Goal: Task Accomplishment & Management: Manage account settings

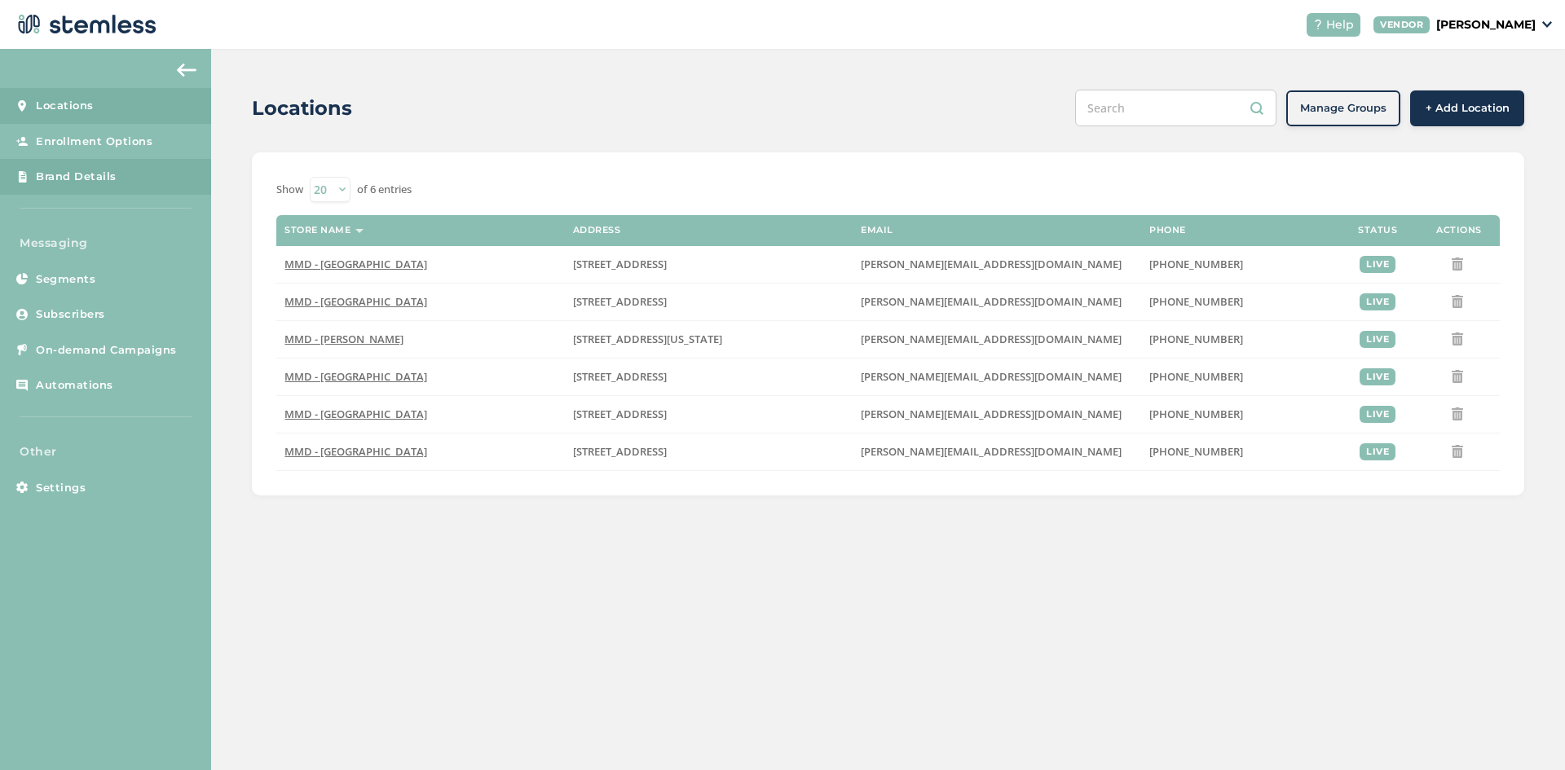
click at [103, 188] on link "Brand Details" at bounding box center [105, 177] width 211 height 36
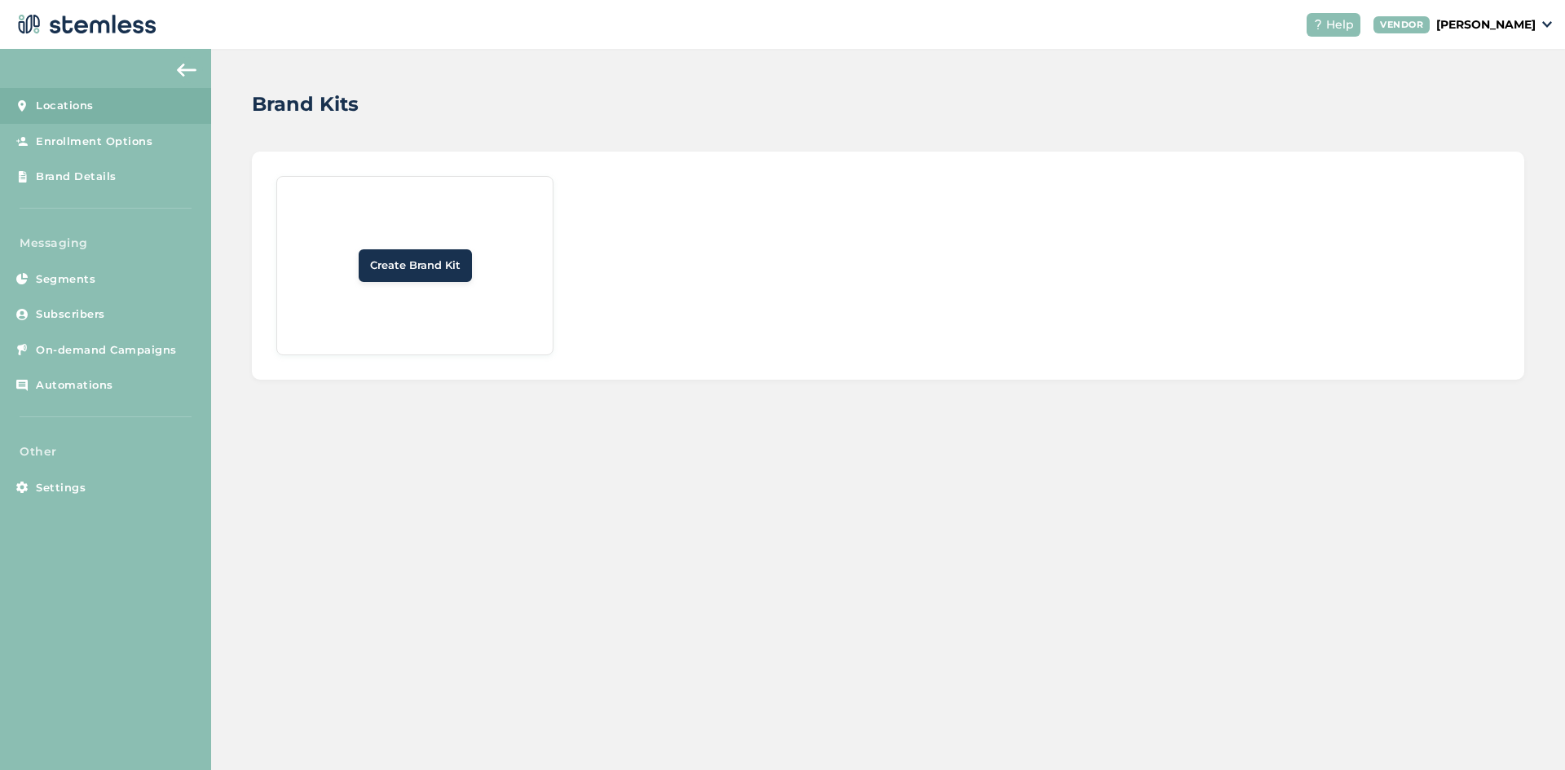
click at [78, 110] on span "Locations" at bounding box center [65, 106] width 58 height 16
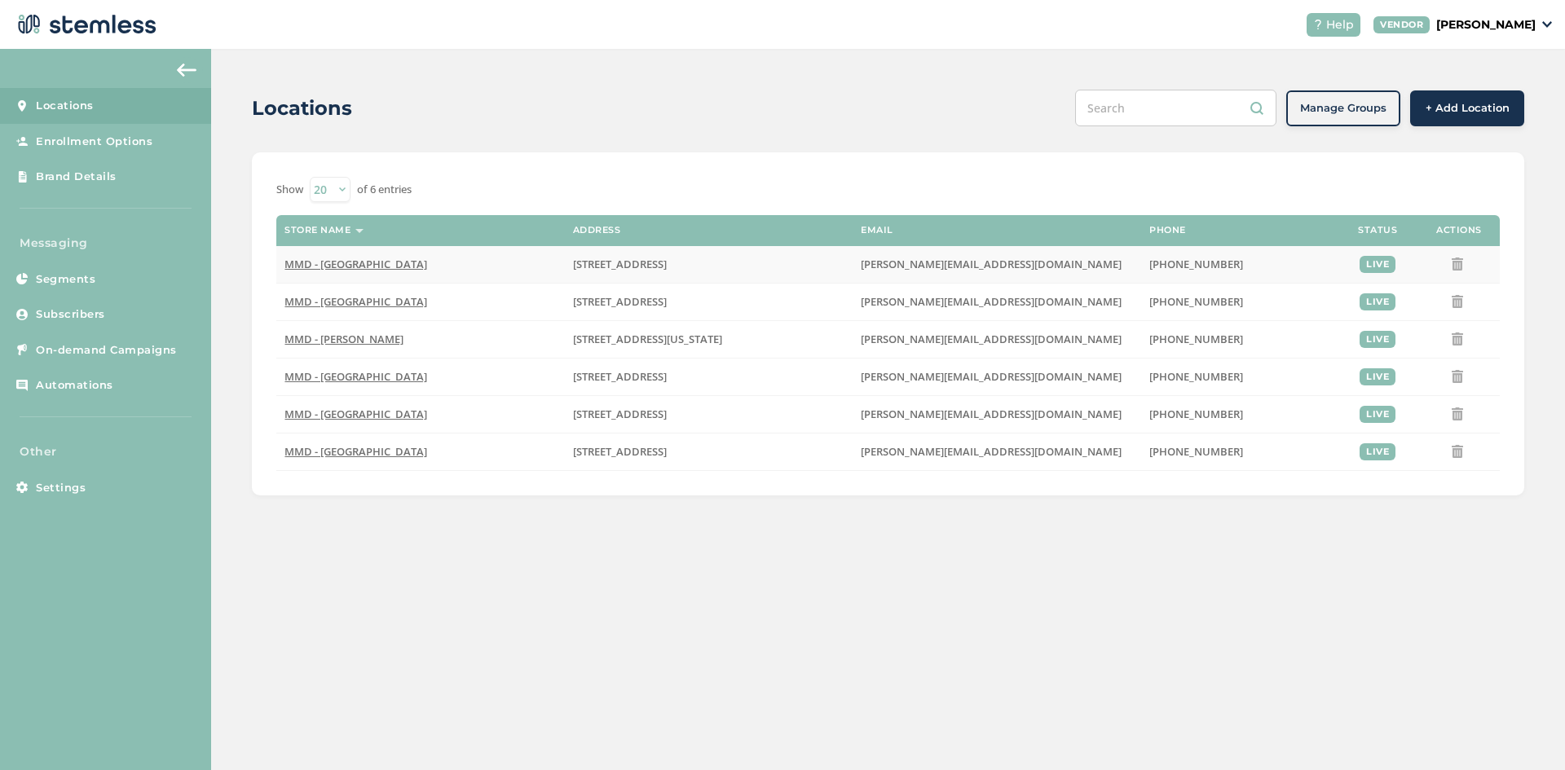
click at [313, 258] on span "MMD - [GEOGRAPHIC_DATA]" at bounding box center [356, 264] width 143 height 15
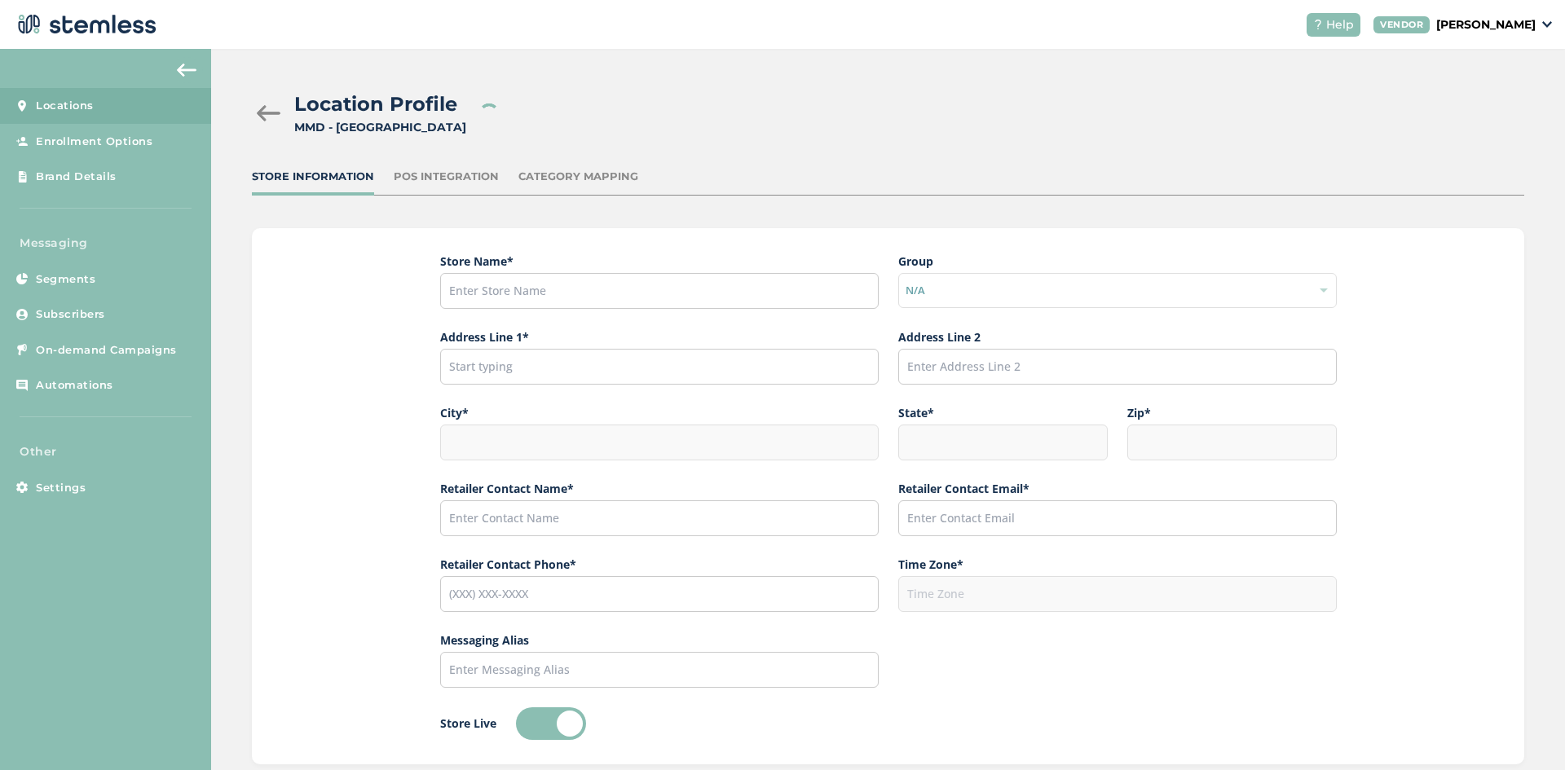
type input "MMD - [GEOGRAPHIC_DATA]"
type input "[STREET_ADDRESS]"
type input "[GEOGRAPHIC_DATA]"
type input "NJ"
type input "07306"
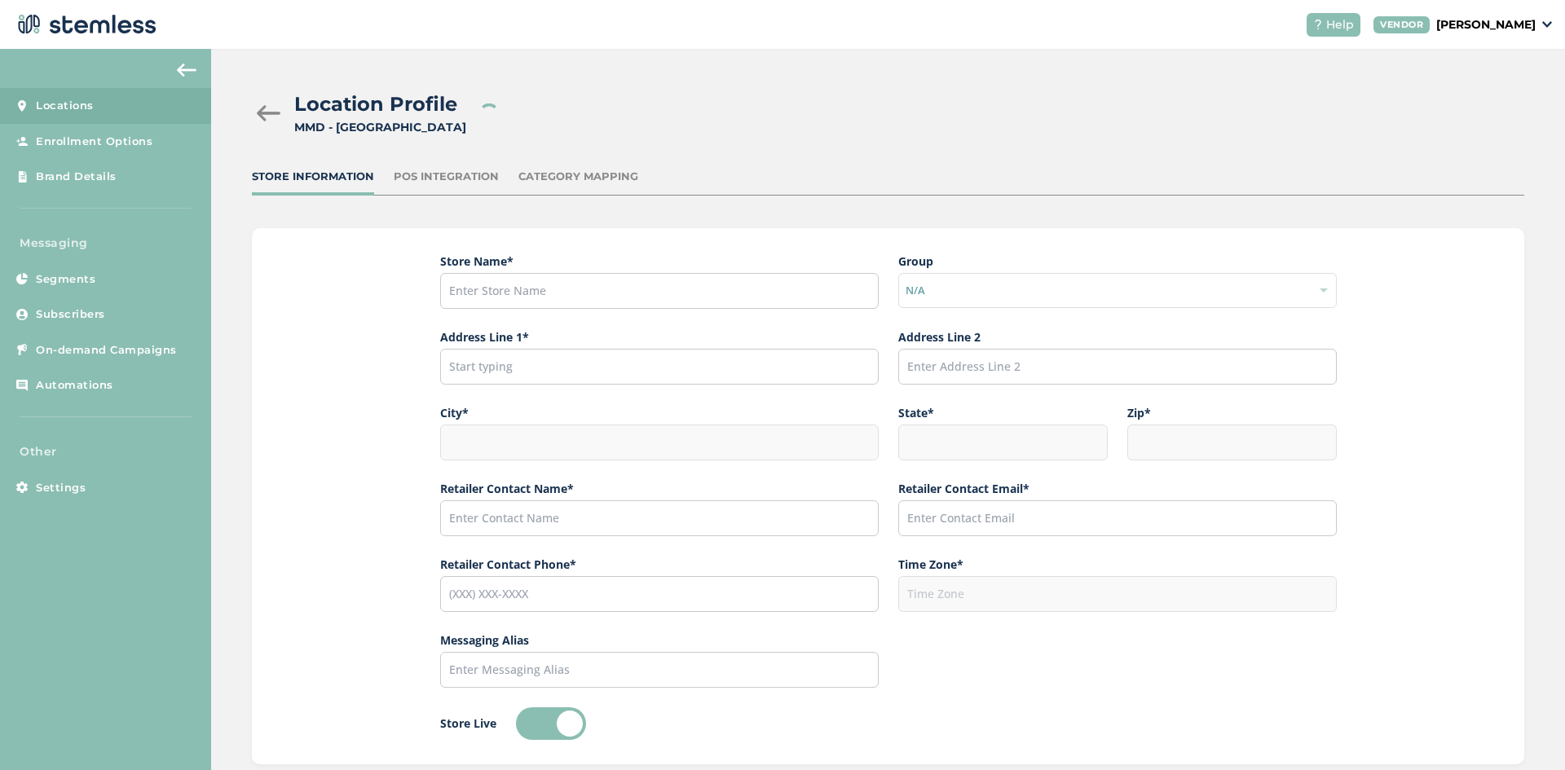
type input "[PERSON_NAME]"
type input "[PERSON_NAME][EMAIL_ADDRESS][DOMAIN_NAME]"
type input "[PHONE_NUMBER]"
type input "America/New_York"
type input "MMD"
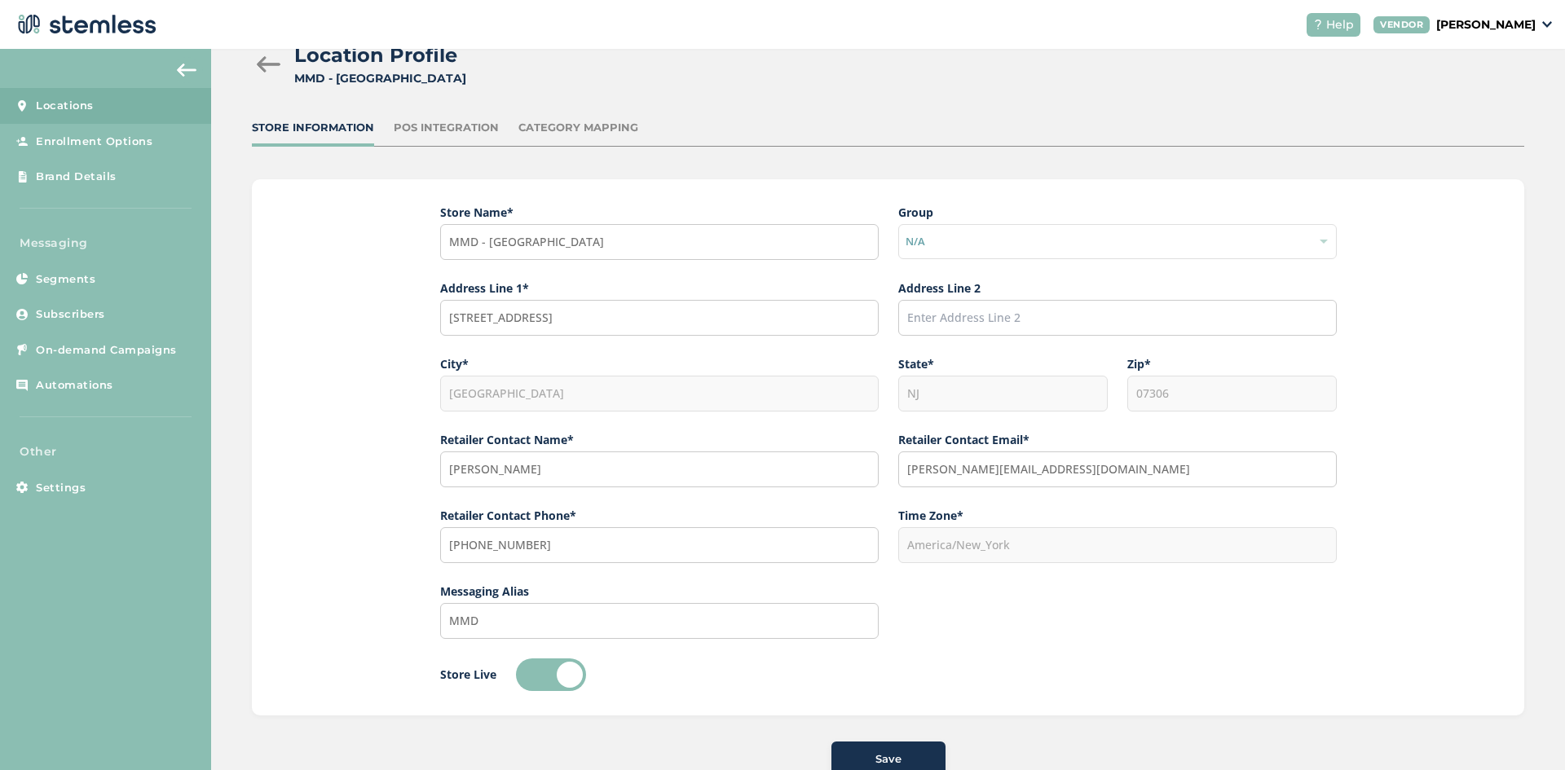
scroll to position [97, 0]
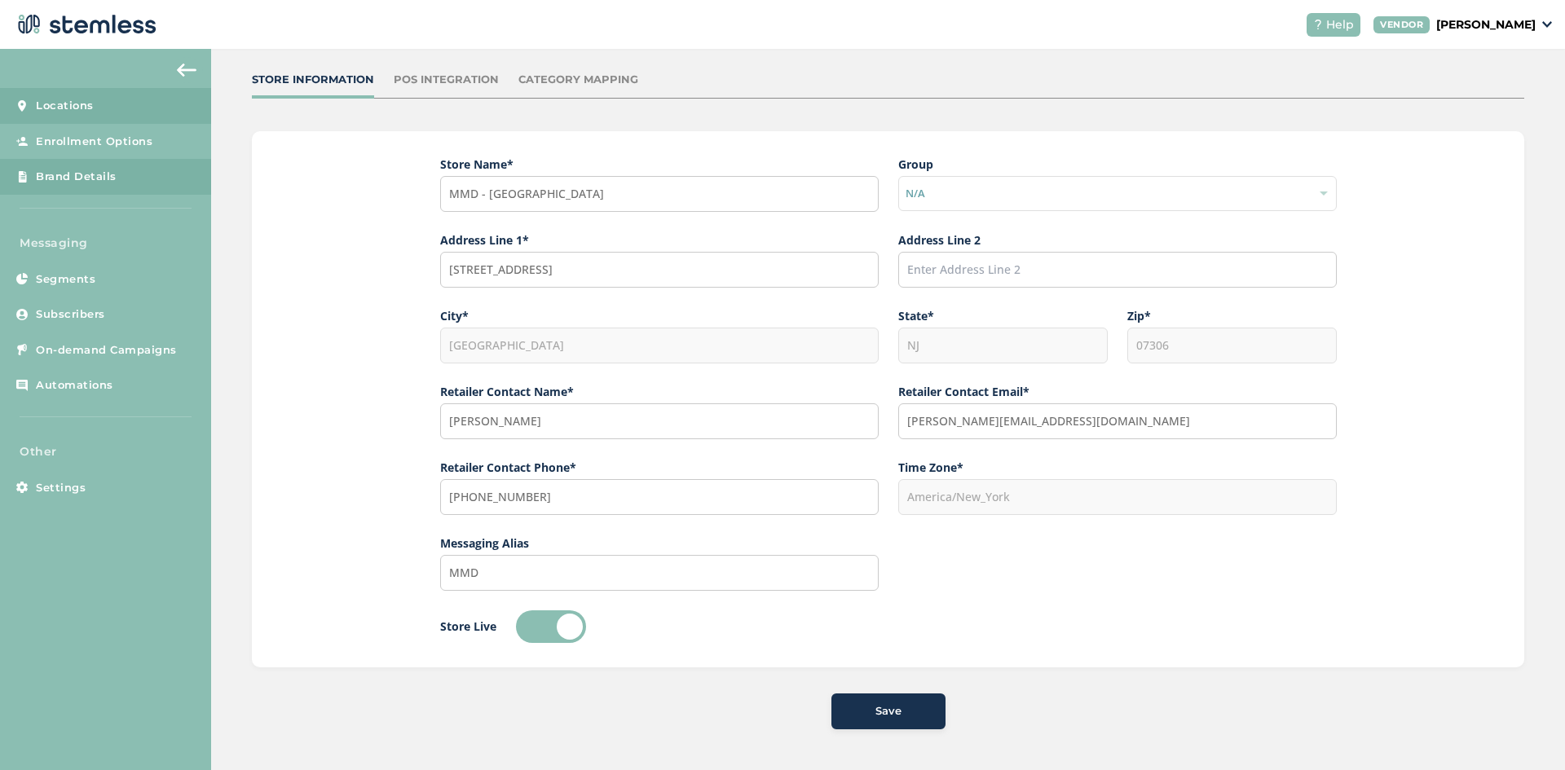
click at [81, 174] on span "Brand Details" at bounding box center [76, 177] width 81 height 16
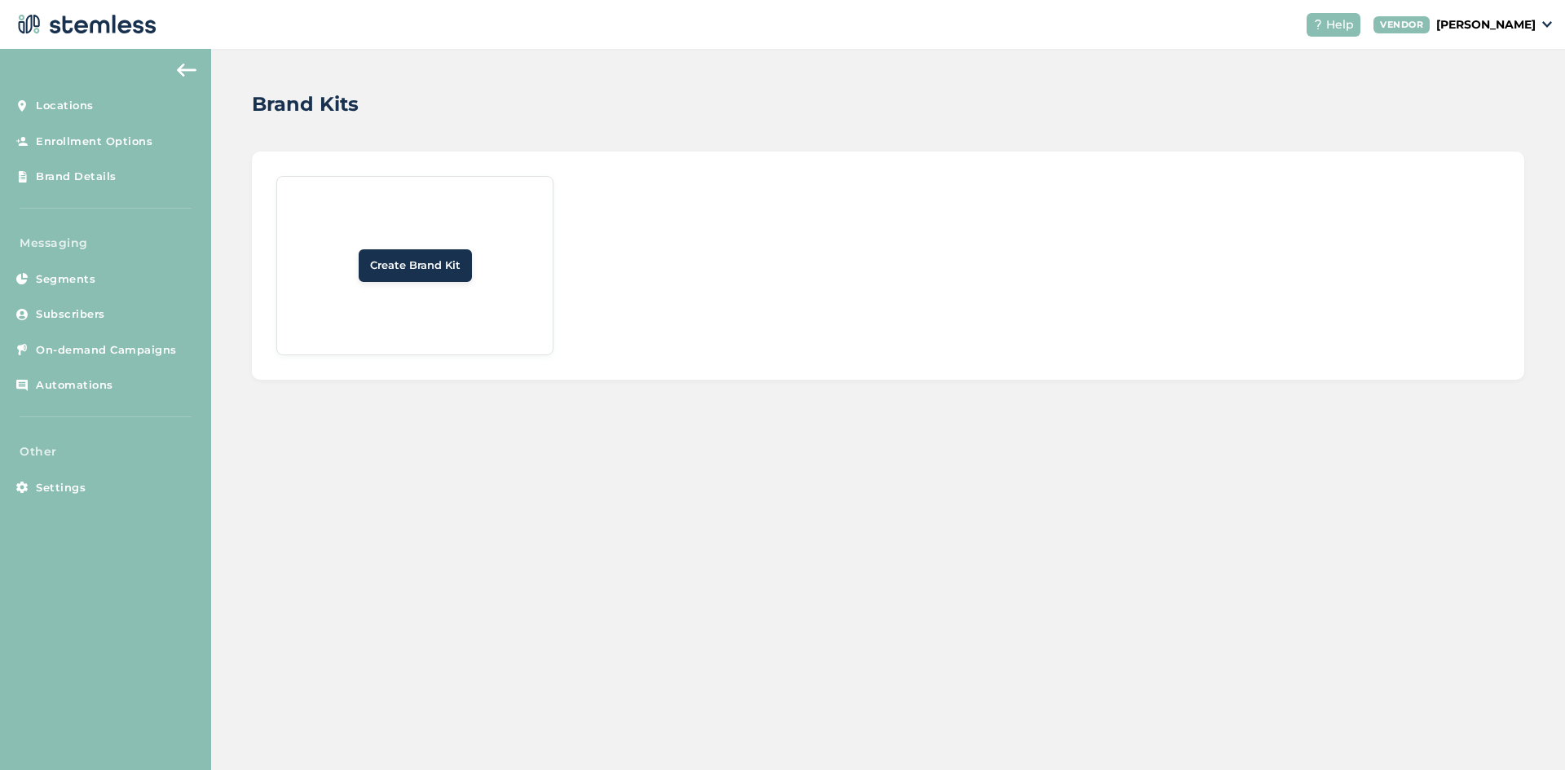
click at [378, 274] on button "Create Brand Kit" at bounding box center [415, 265] width 113 height 33
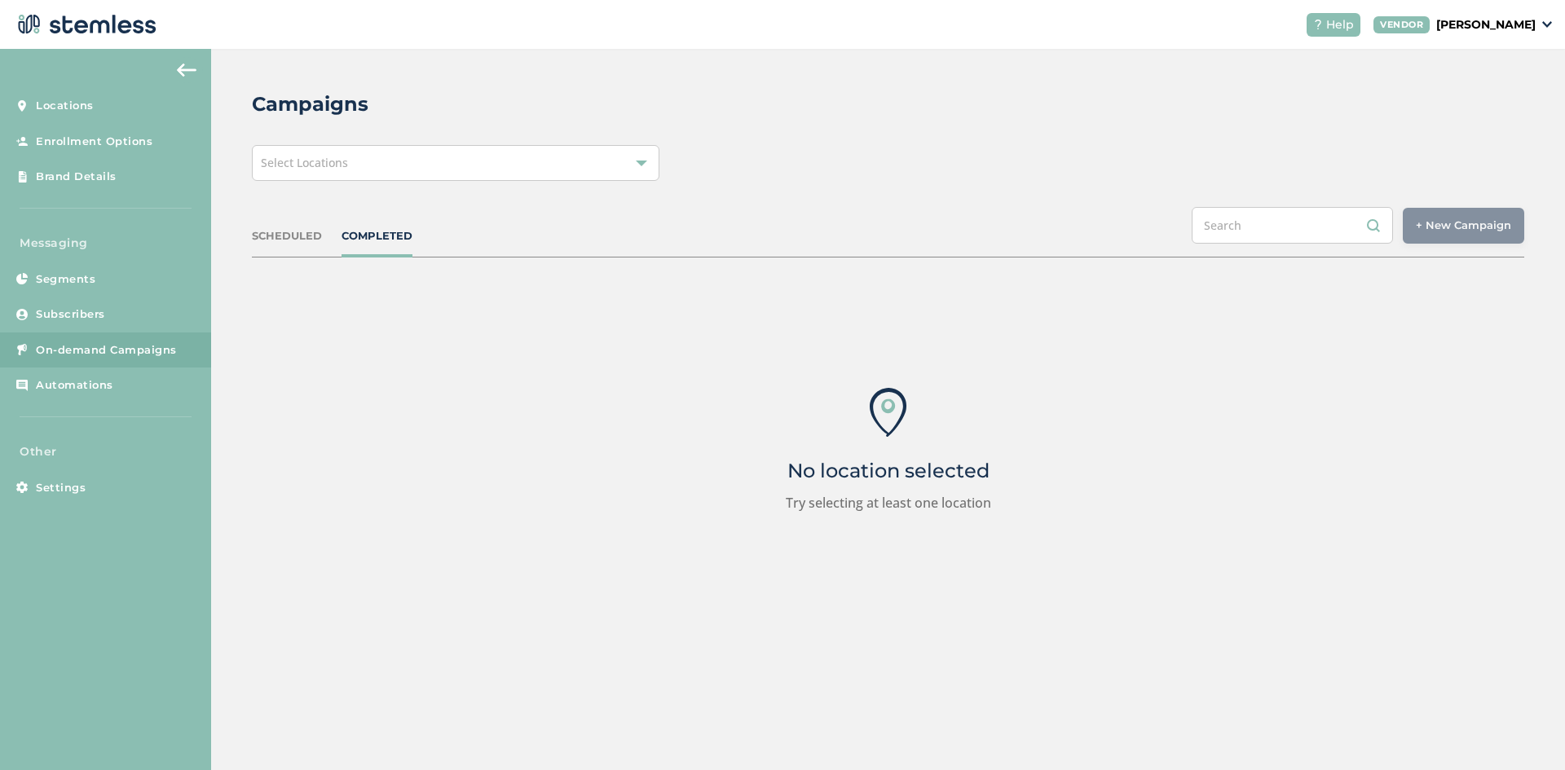
click at [307, 157] on span "Select Locations" at bounding box center [304, 162] width 87 height 15
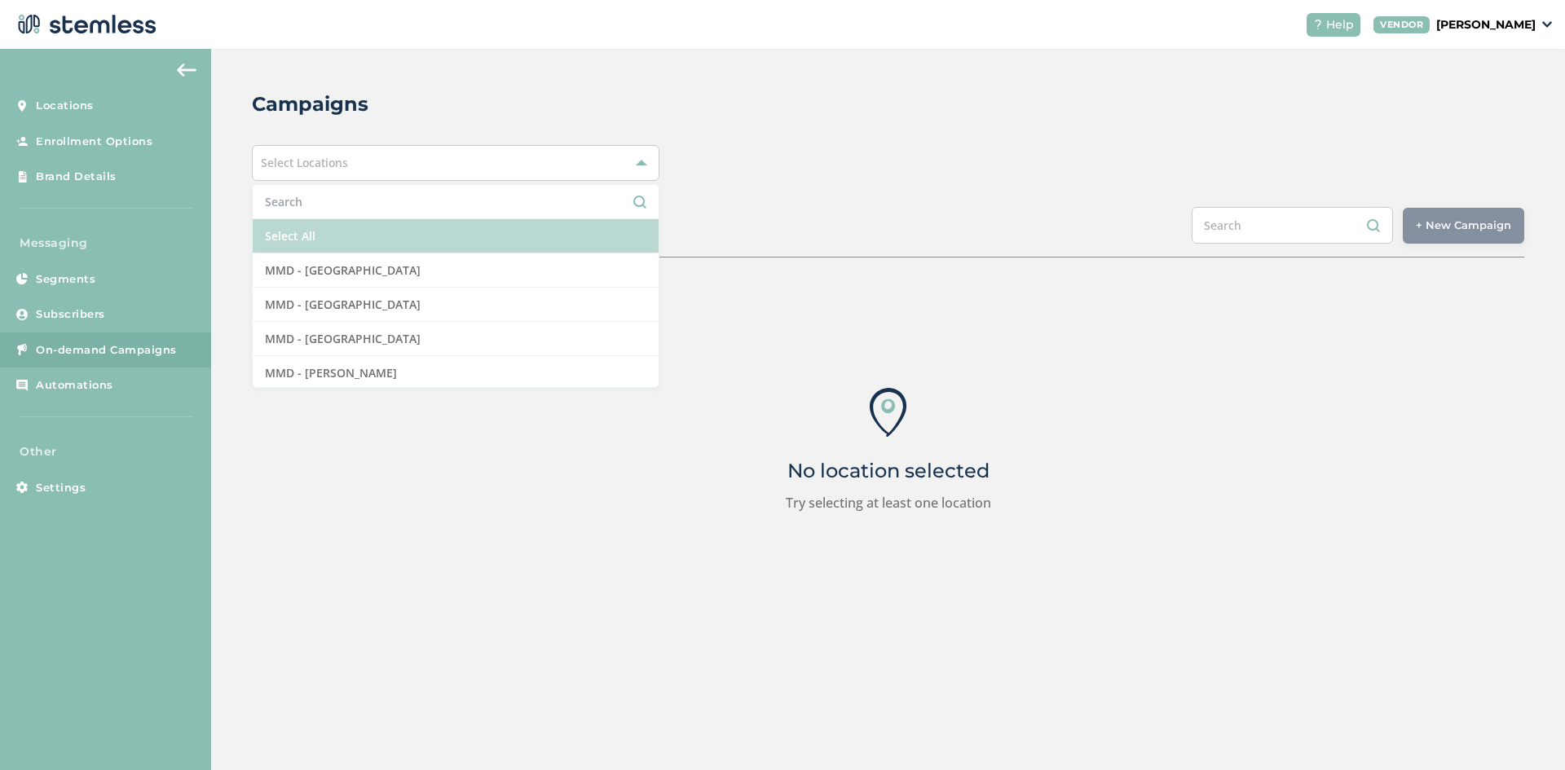
click at [330, 233] on li "Select All" at bounding box center [456, 236] width 406 height 34
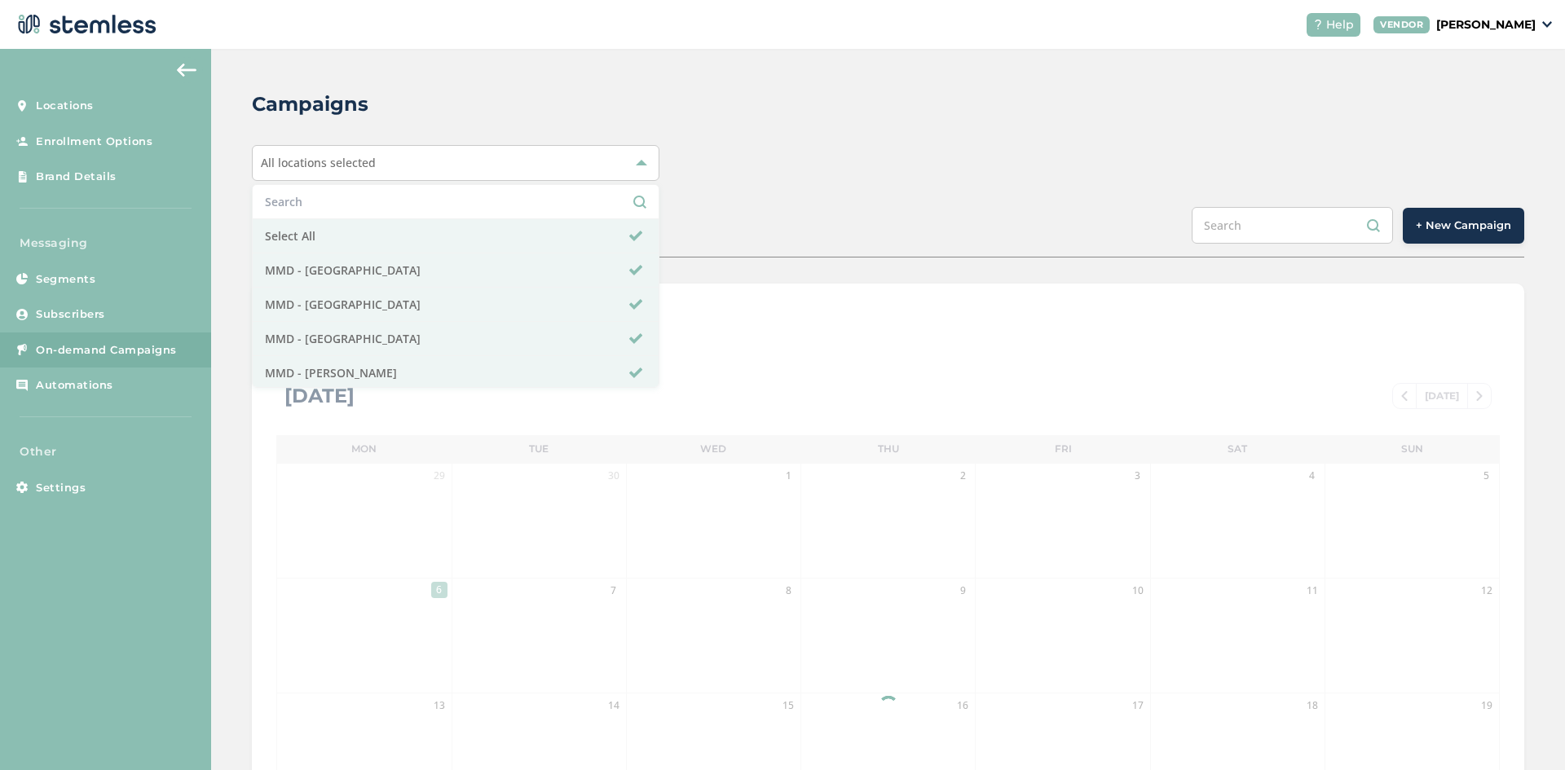
click at [986, 138] on div "Campaigns All locations selected Select All MMD - Hollywood MMD - Jersey City M…" at bounding box center [888, 576] width 1354 height 1055
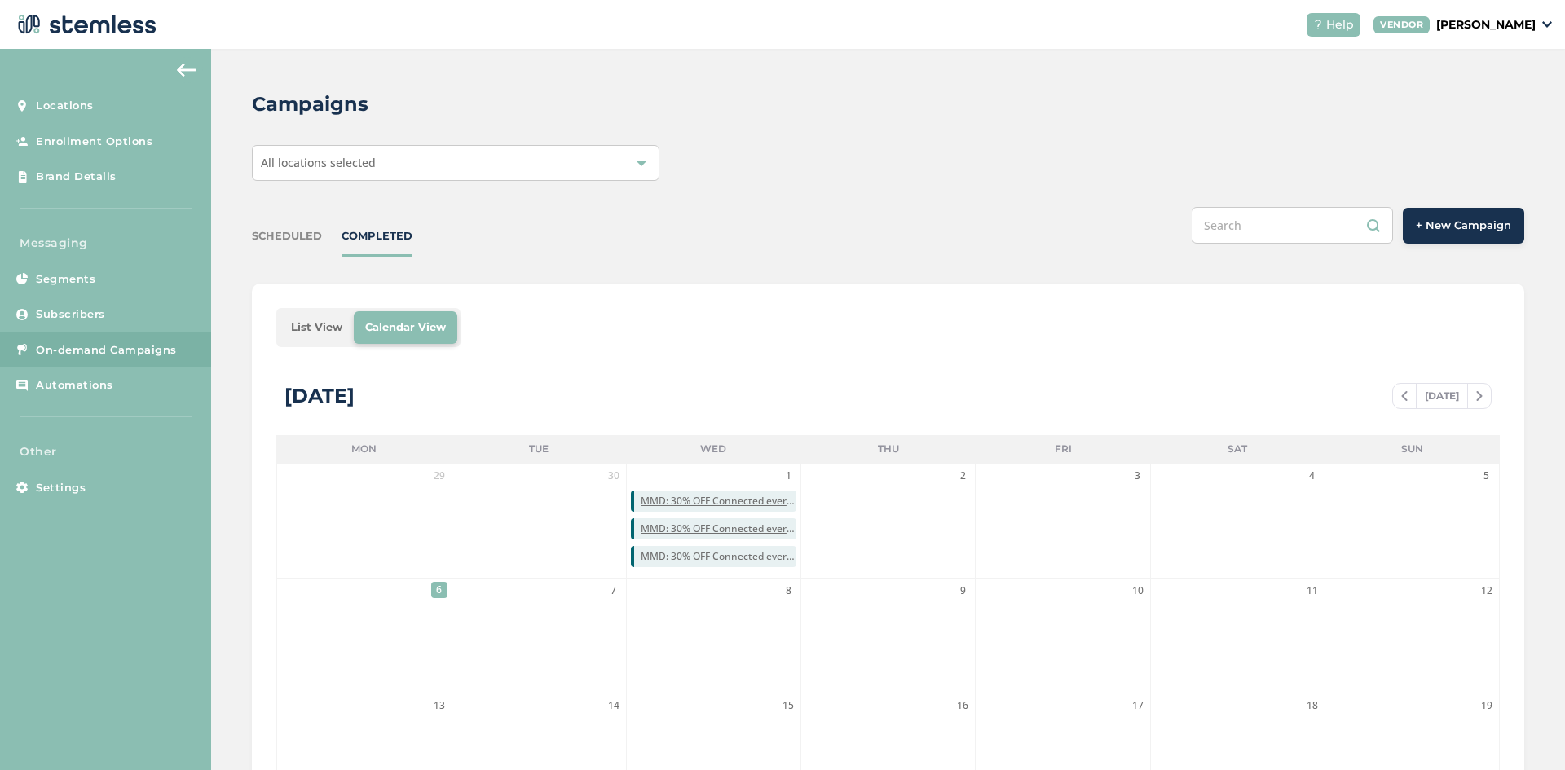
click at [324, 320] on li "List View" at bounding box center [317, 327] width 74 height 33
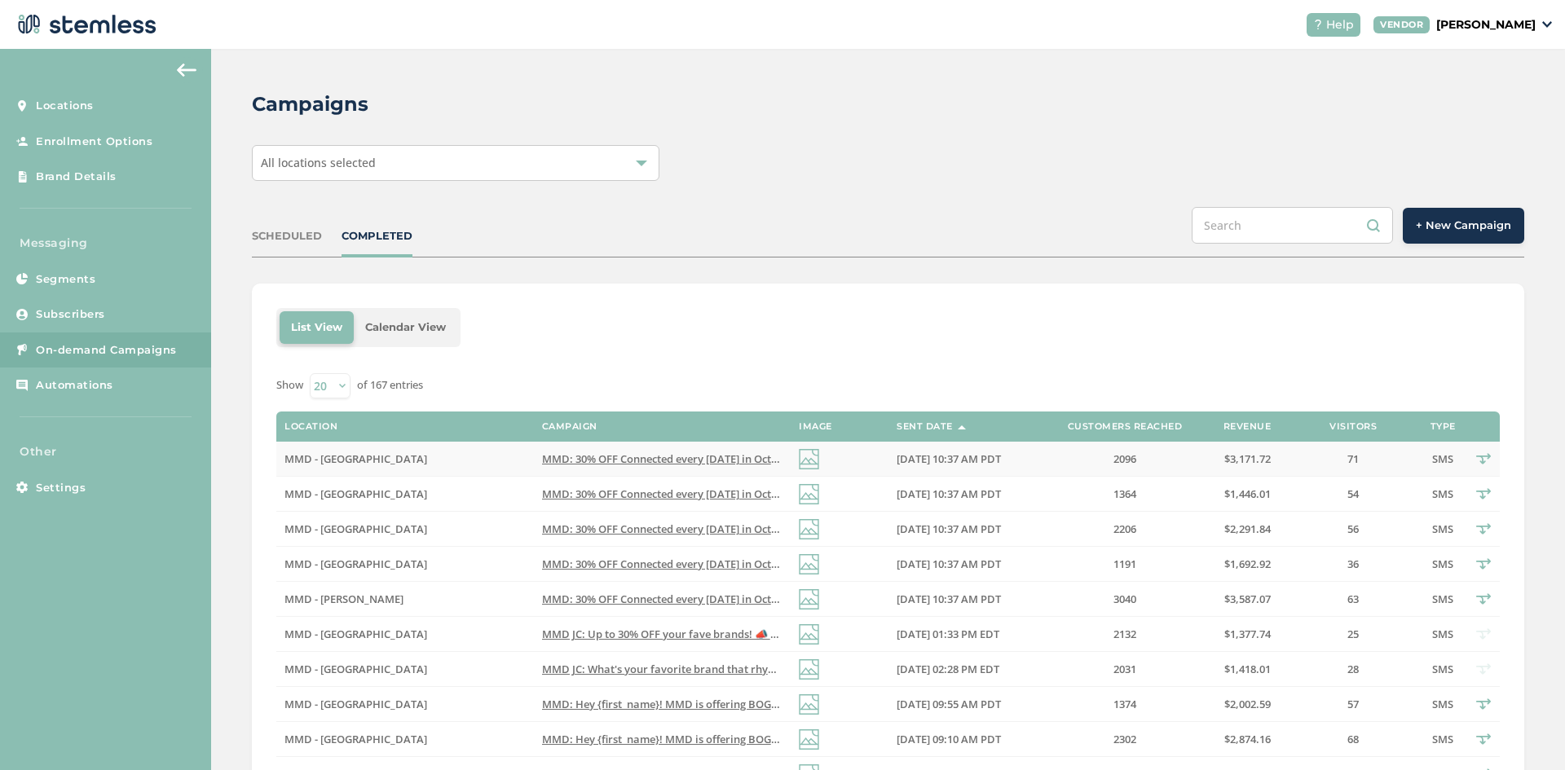
click at [634, 454] on span "MMD: 30% OFF Connected every Wednesday in October PLUS Alien Labs BOGO every Tu…" at bounding box center [860, 459] width 637 height 15
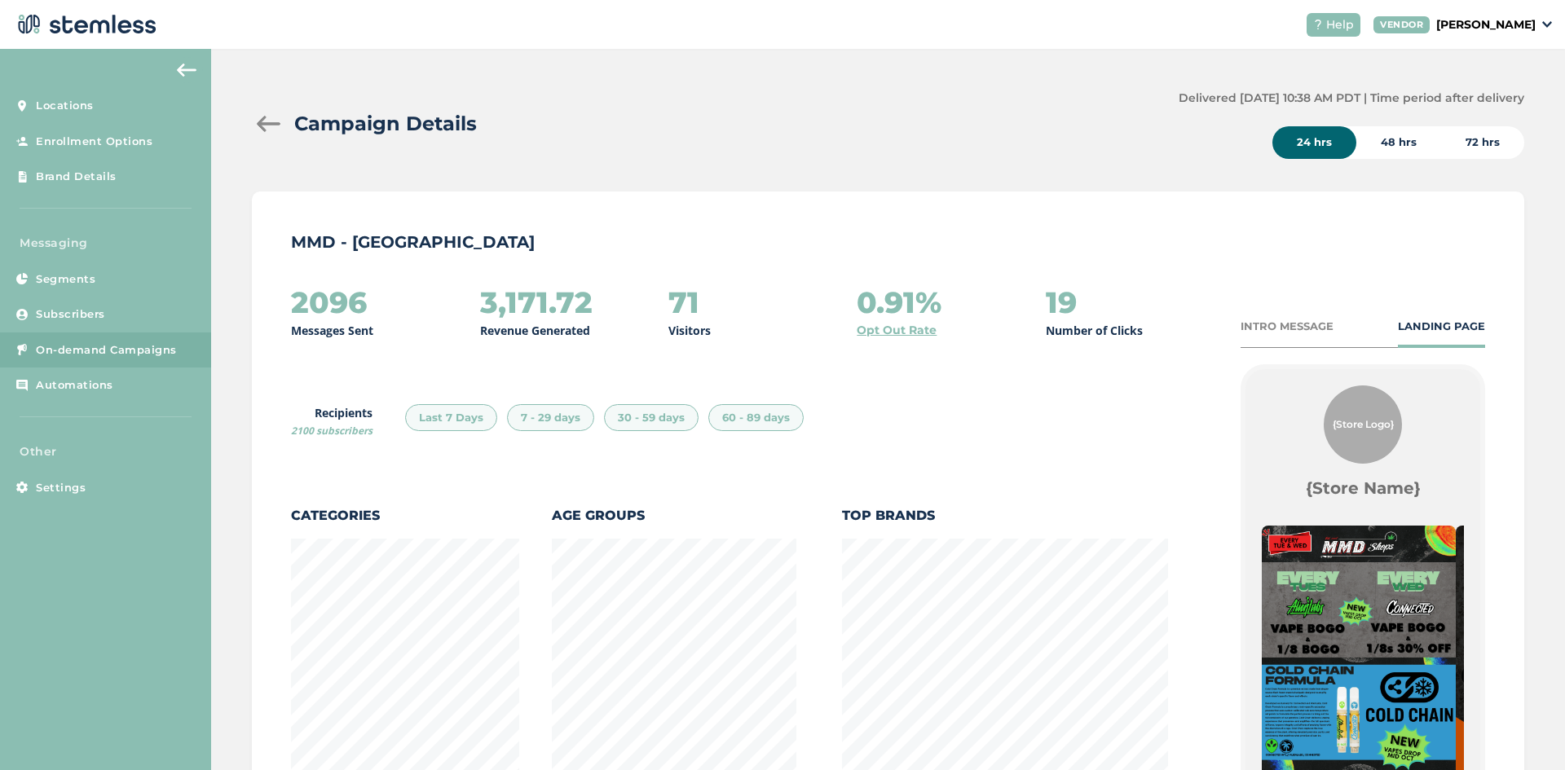
scroll to position [855, 1264]
click at [1307, 333] on div "INTRO MESSAGE" at bounding box center [1287, 327] width 93 height 16
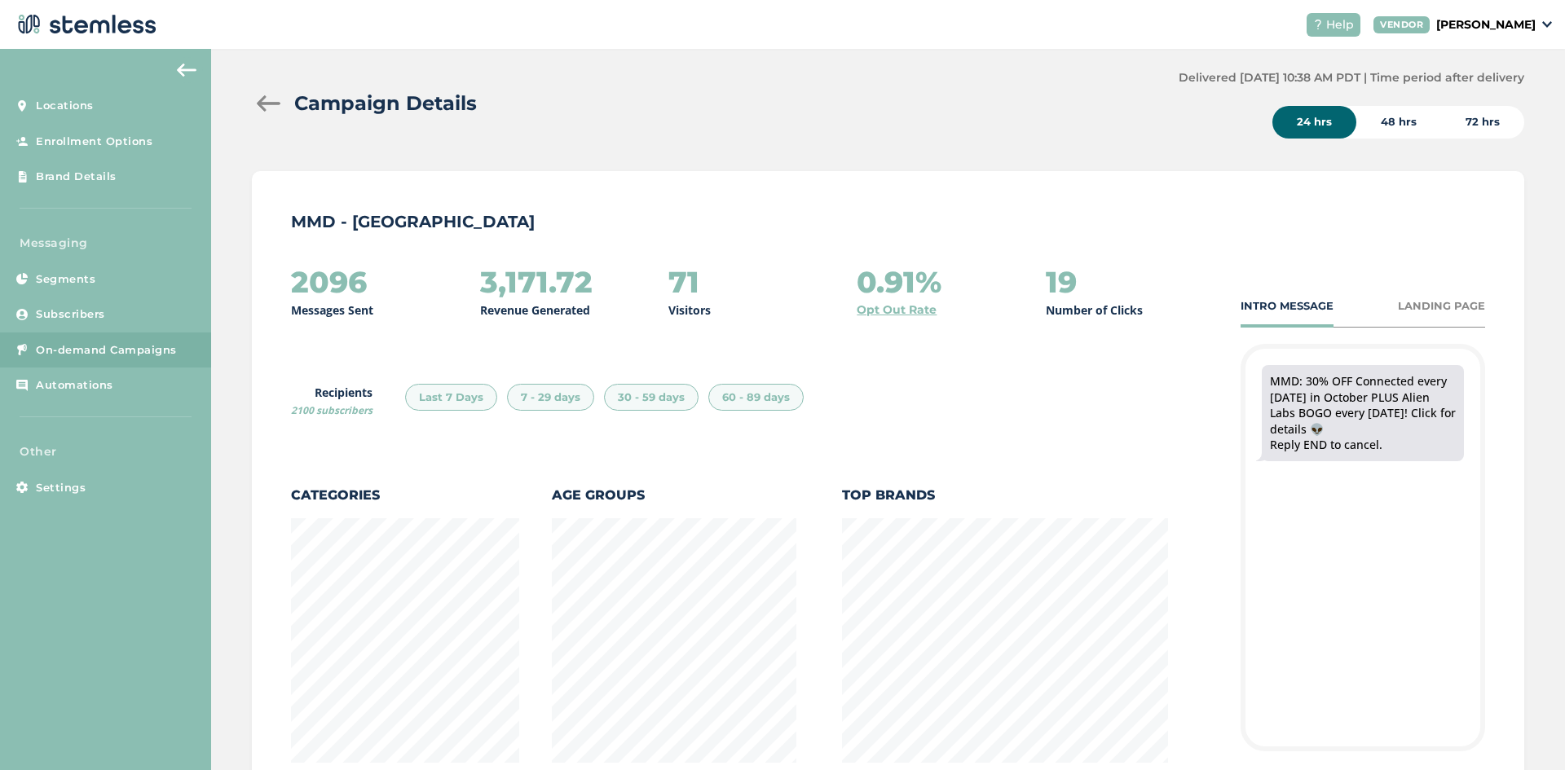
scroll to position [0, 0]
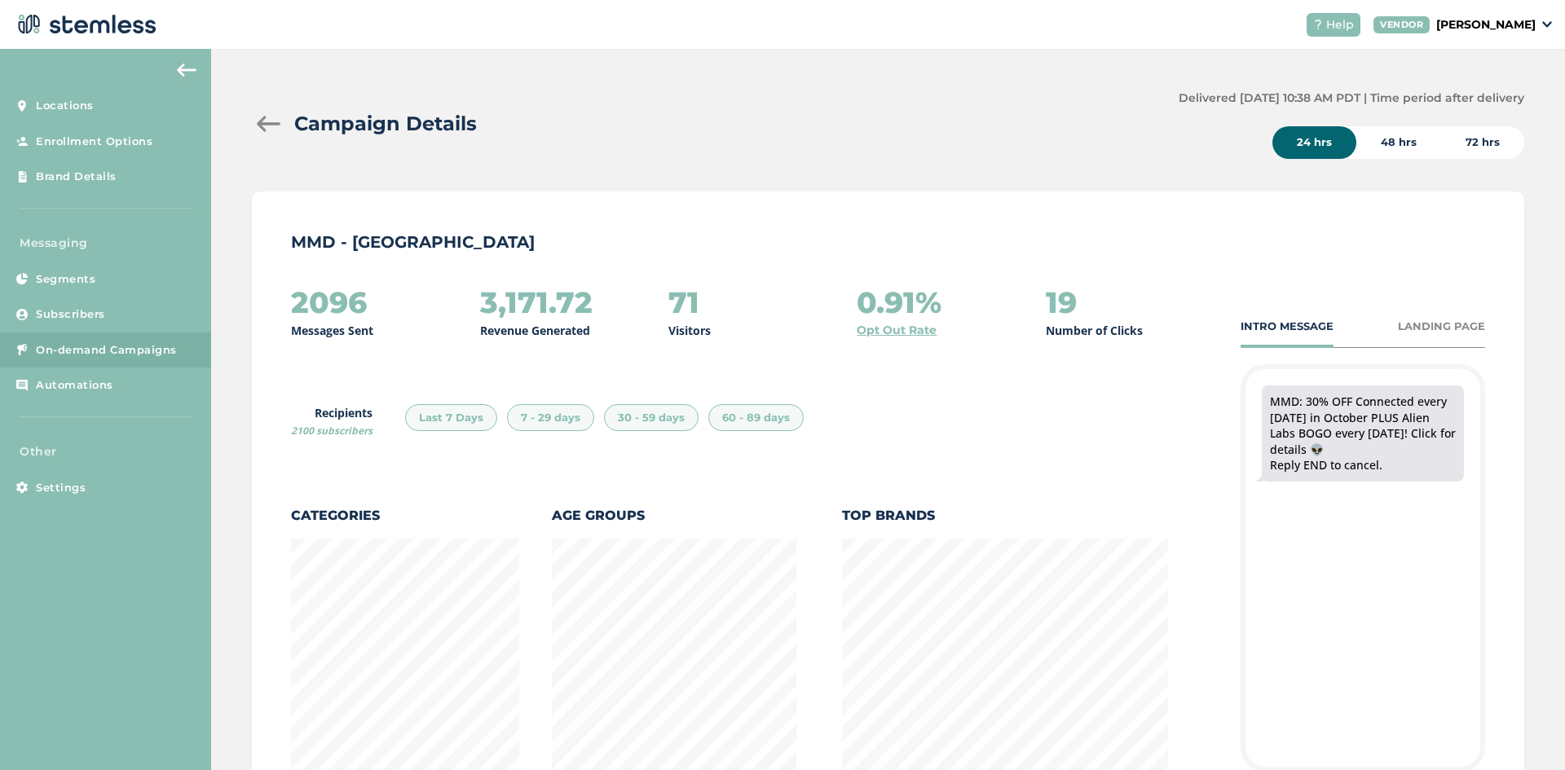
click at [1456, 328] on div "LANDING PAGE" at bounding box center [1441, 327] width 87 height 16
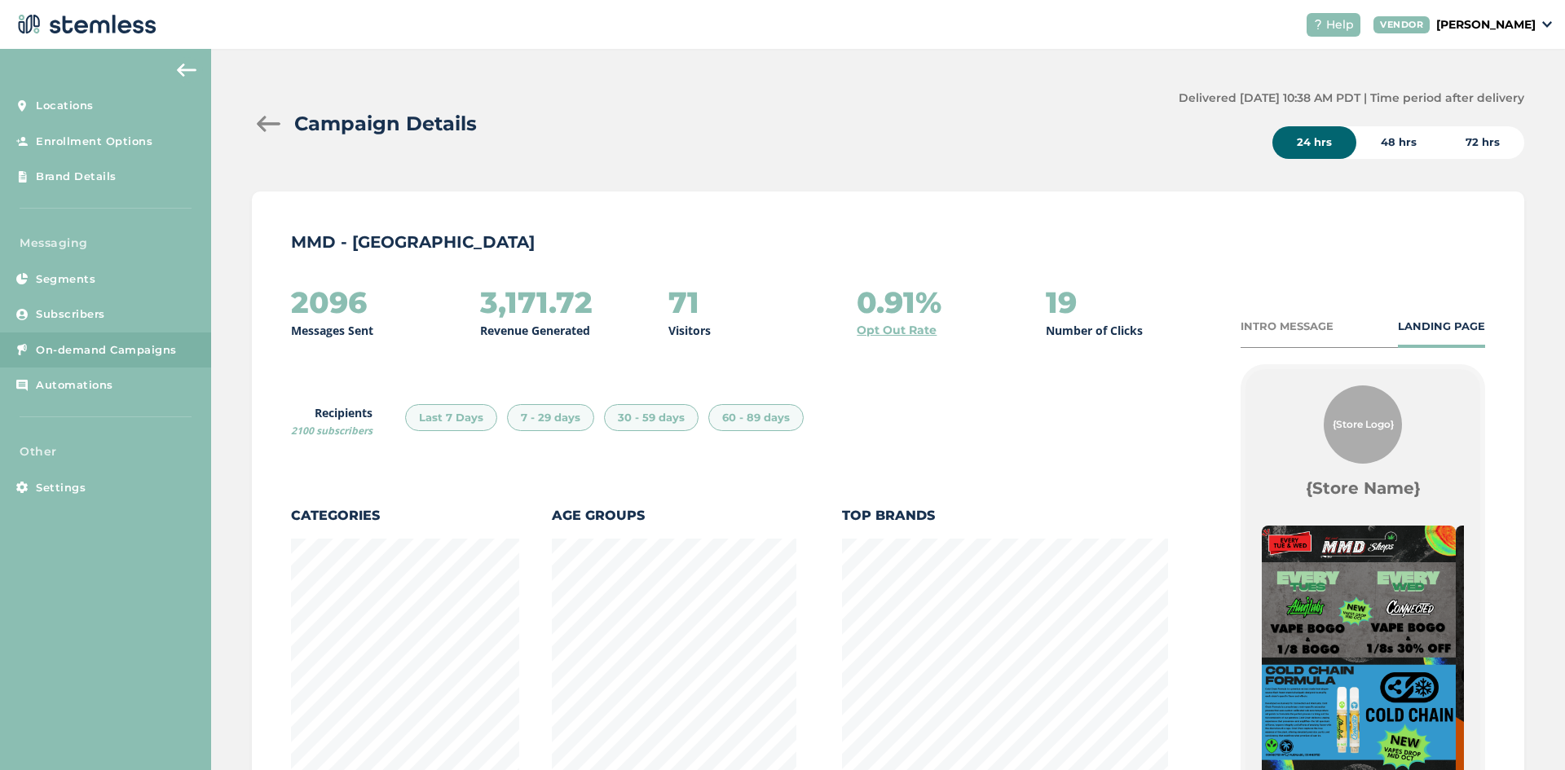
scroll to position [855, 1264]
click at [1496, 21] on p "[PERSON_NAME]" at bounding box center [1485, 24] width 99 height 17
click at [1482, 118] on link "Logout" at bounding box center [1494, 117] width 80 height 16
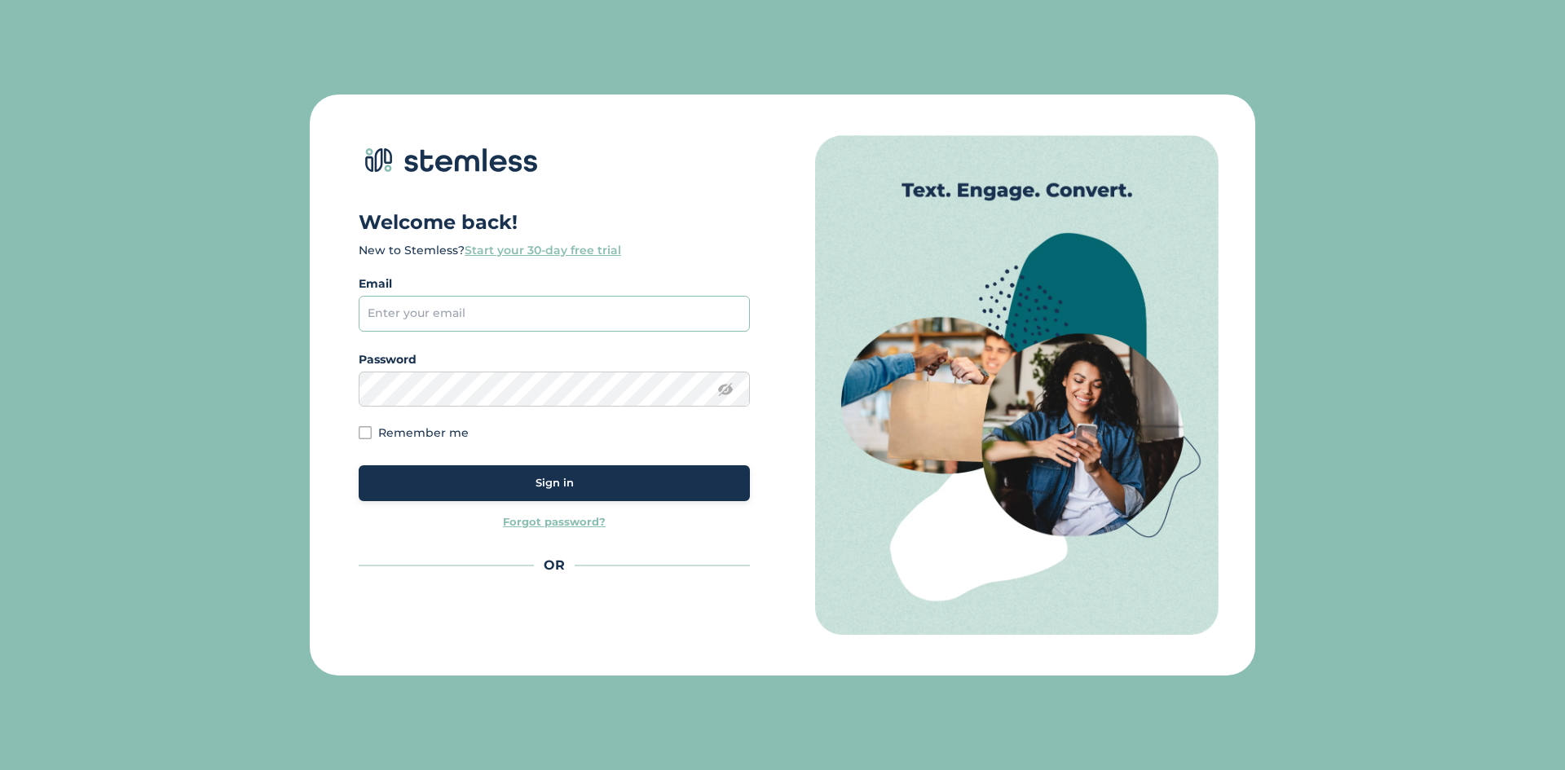
click at [487, 322] on input "email" at bounding box center [554, 314] width 391 height 36
type input "brian+1@stemless.co"
click at [595, 483] on div "Sign in" at bounding box center [554, 483] width 365 height 16
